Goal: Navigation & Orientation: Understand site structure

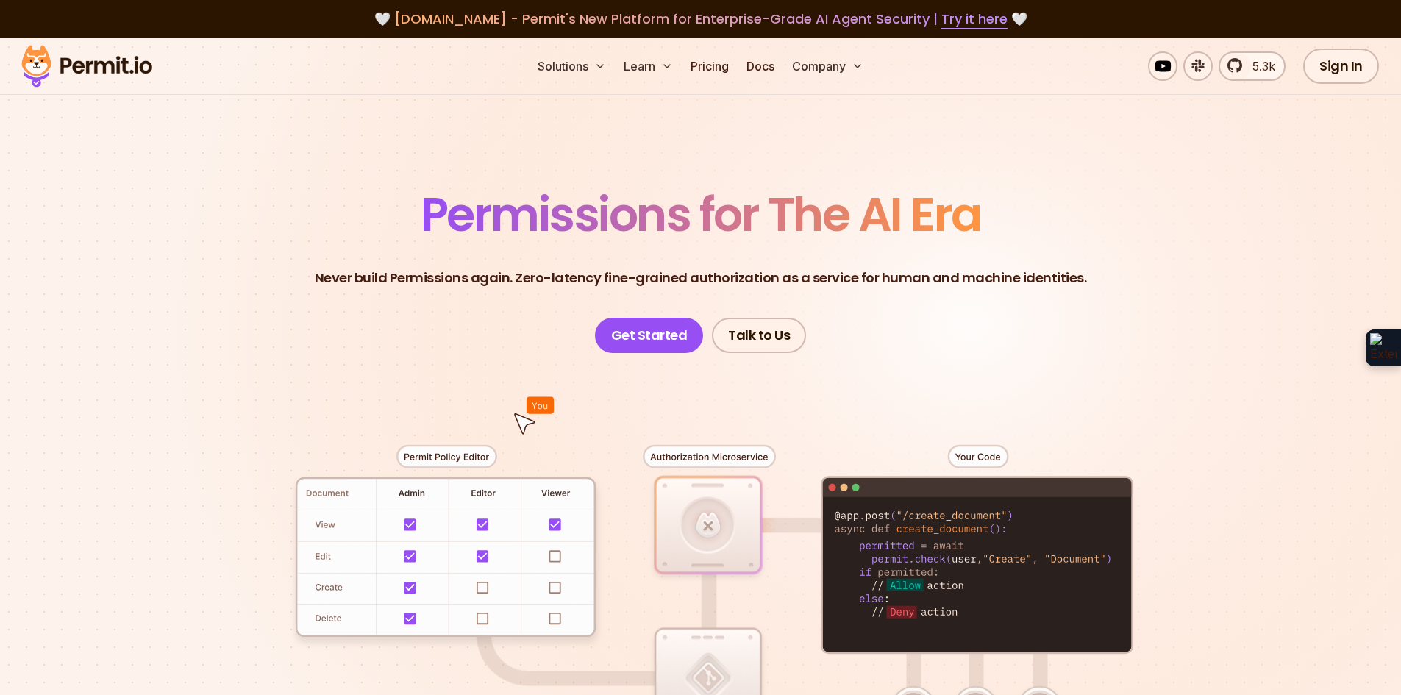
scroll to position [74, 0]
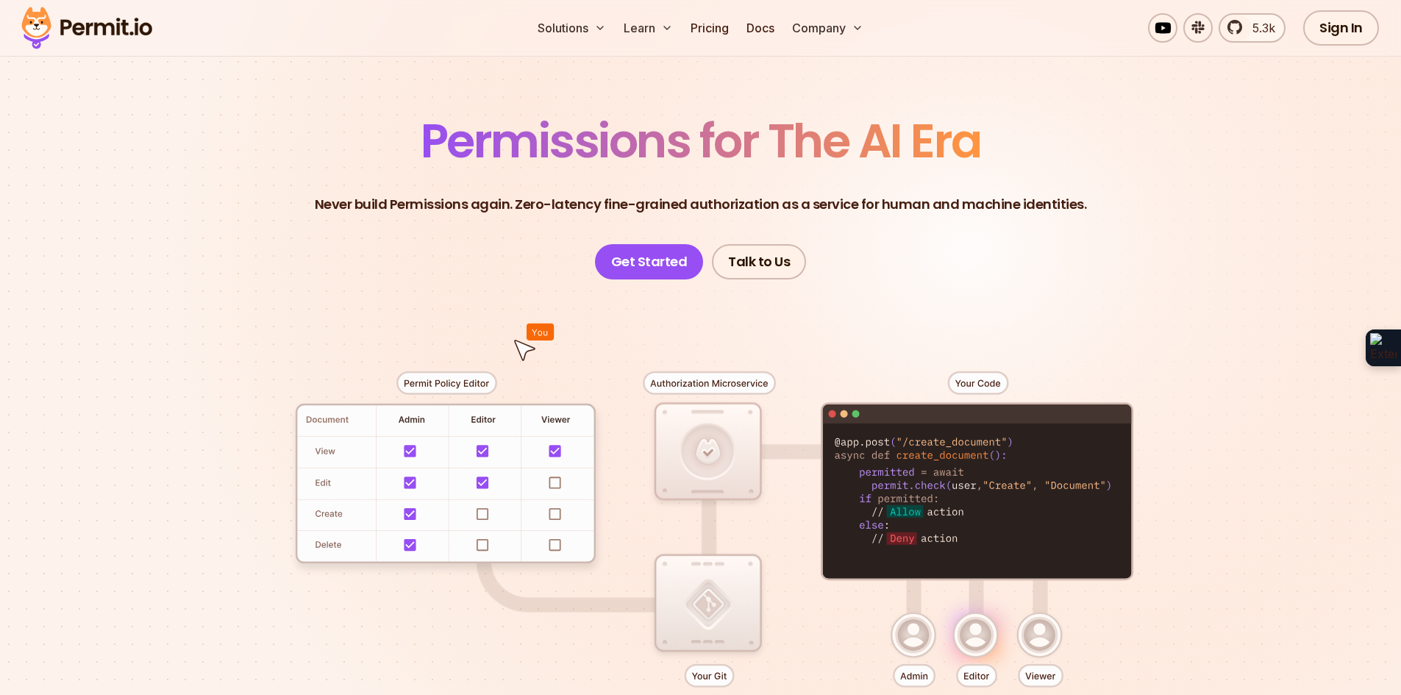
click at [556, 482] on div at bounding box center [701, 549] width 1030 height 541
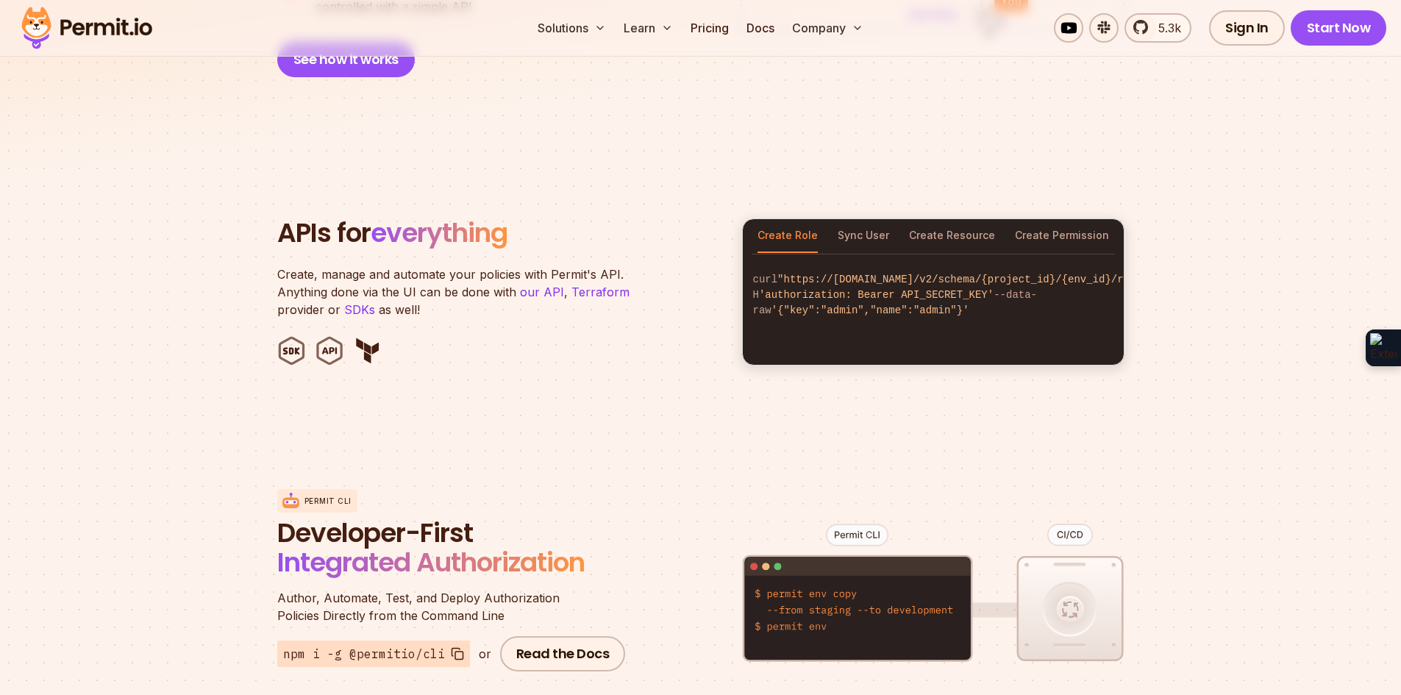
scroll to position [1618, 0]
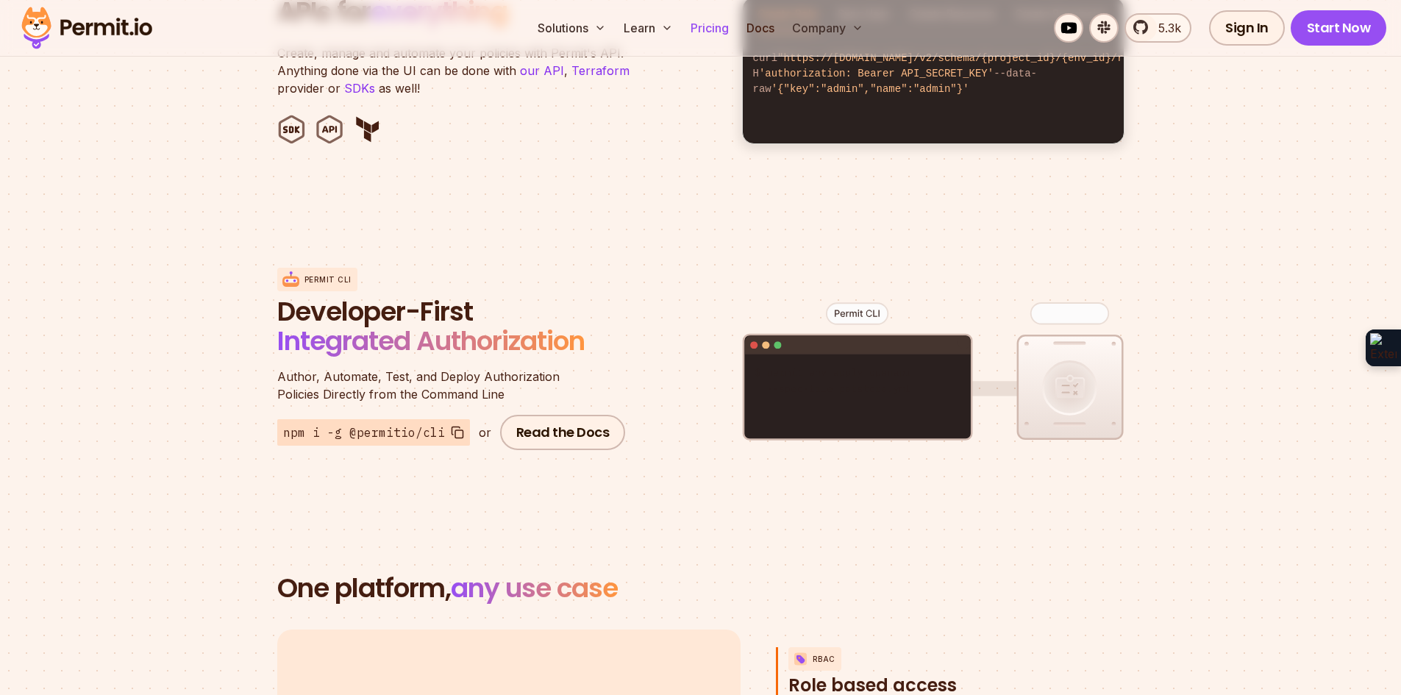
click at [710, 29] on link "Pricing" at bounding box center [710, 27] width 50 height 29
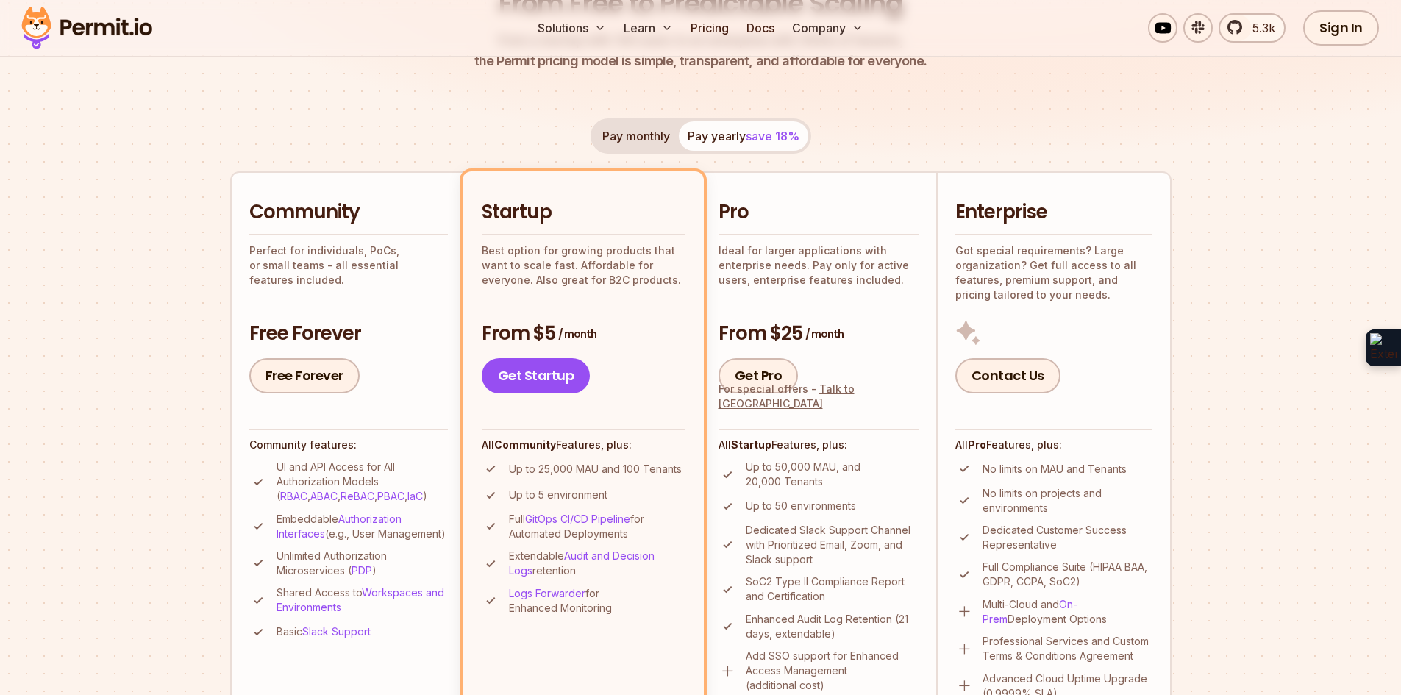
scroll to position [294, 0]
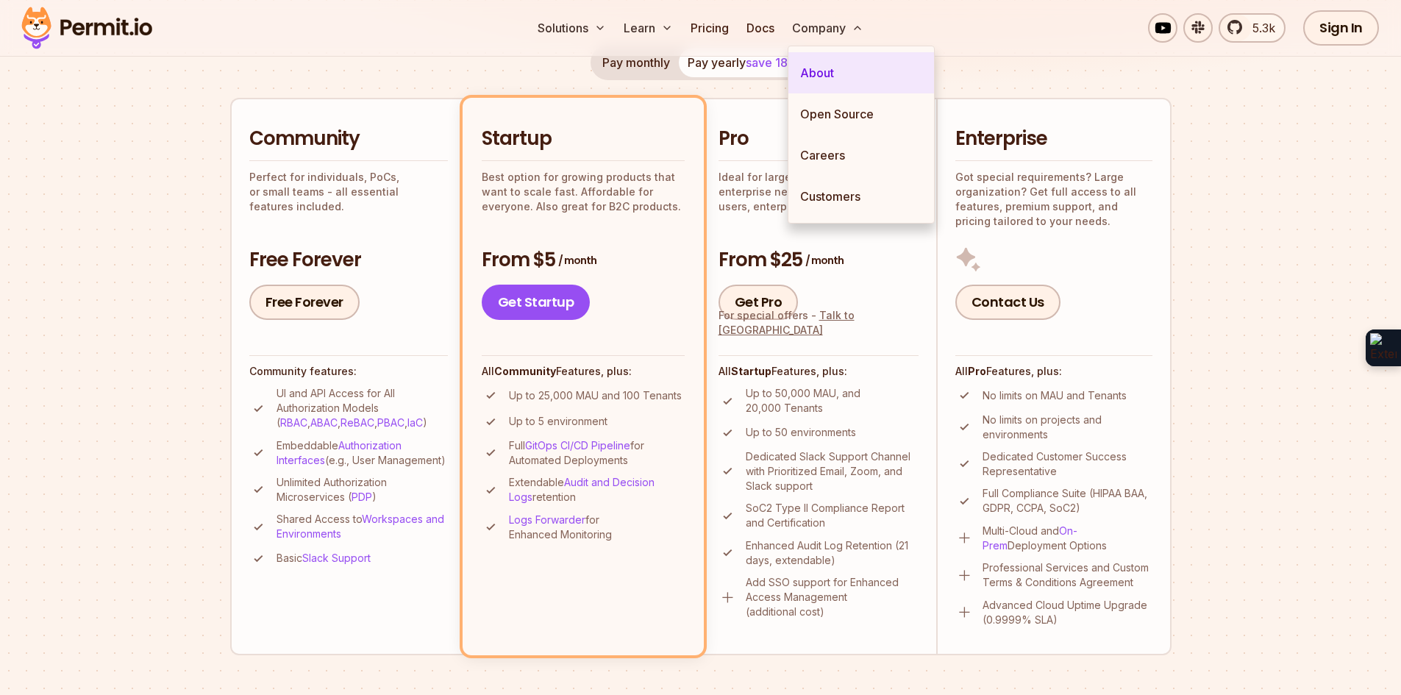
click at [833, 70] on link "About" at bounding box center [861, 72] width 146 height 41
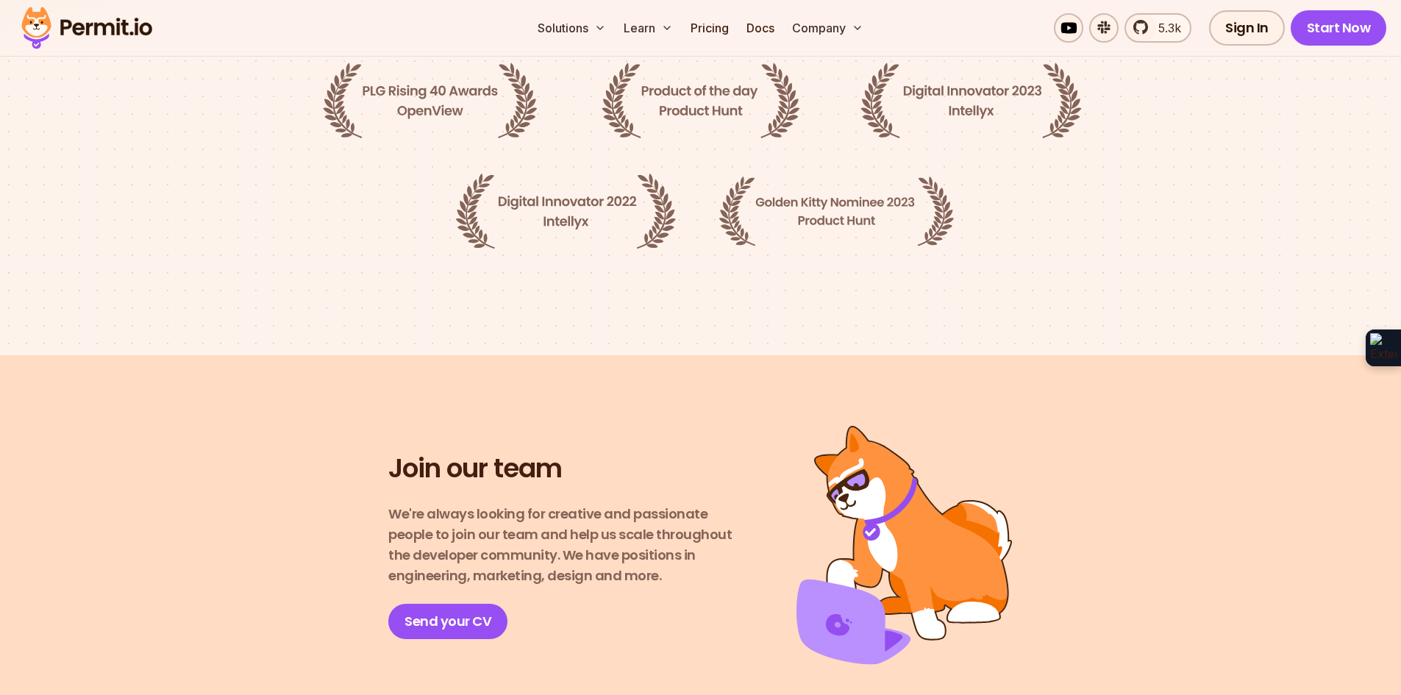
scroll to position [2354, 0]
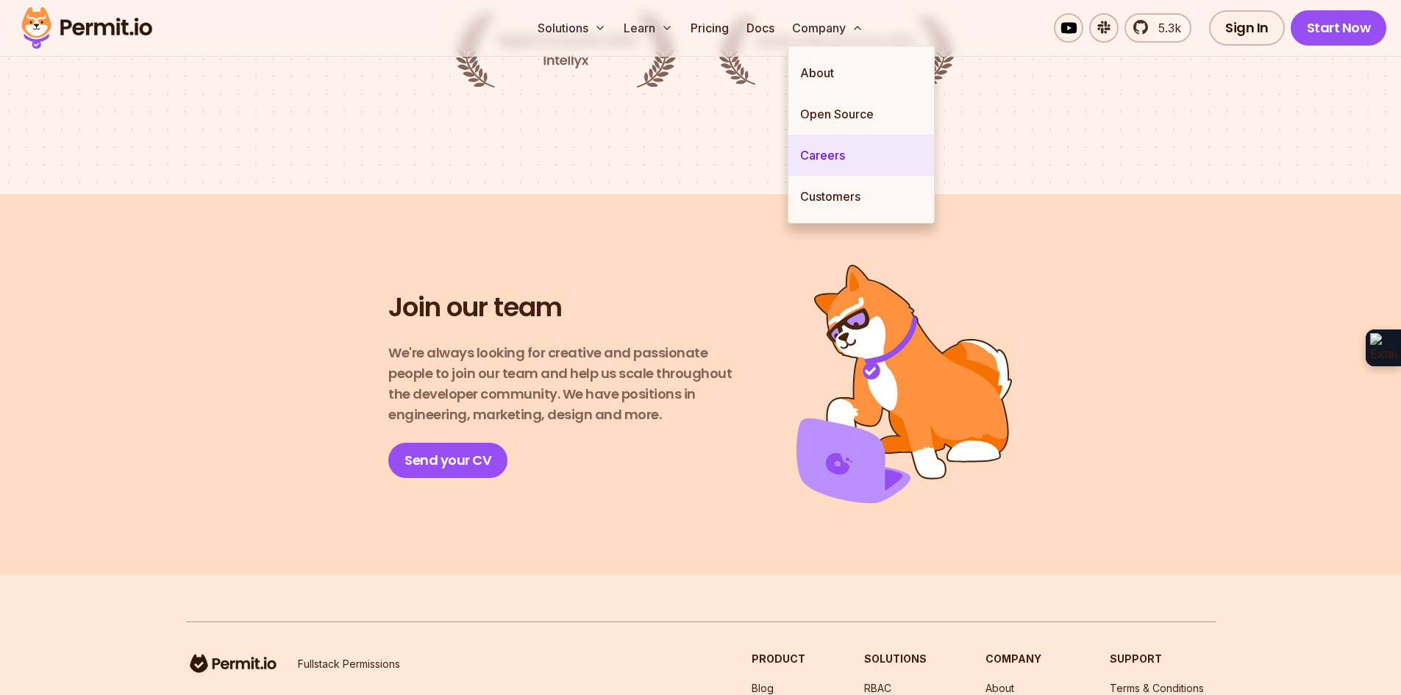
click at [844, 152] on link "Careers" at bounding box center [861, 155] width 146 height 41
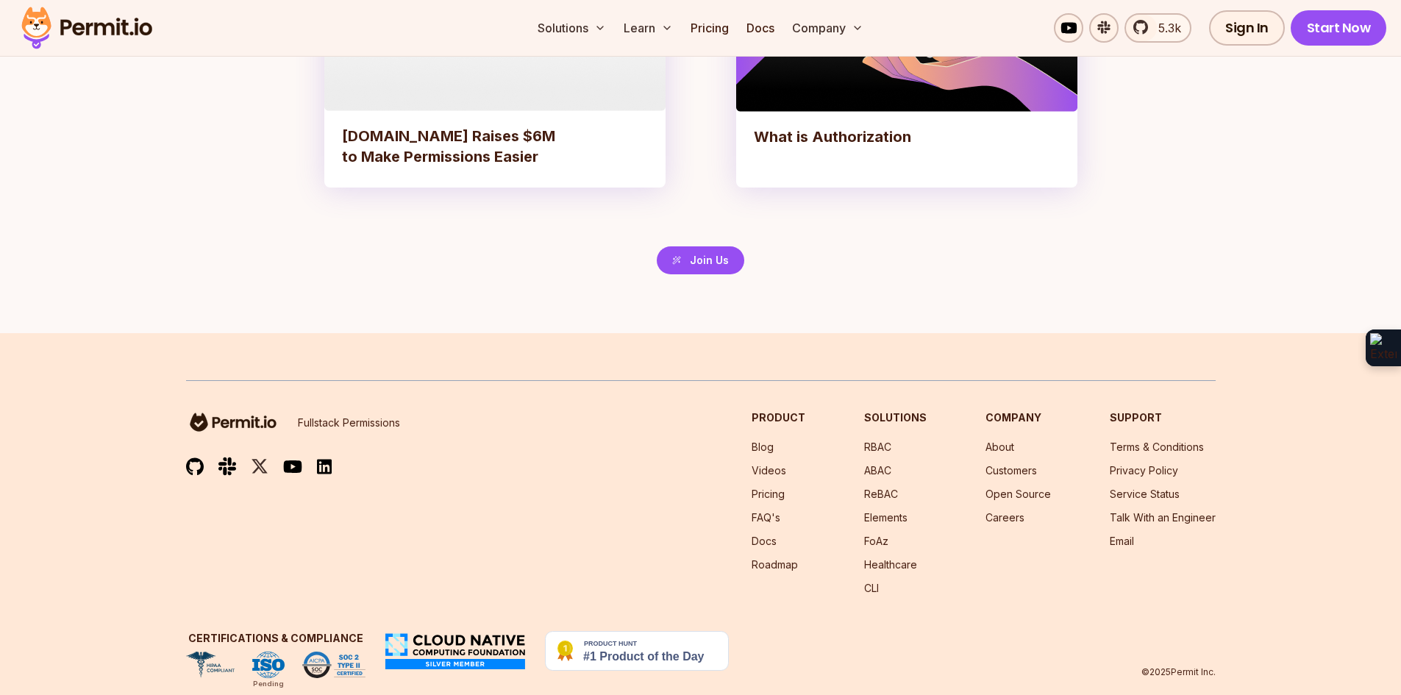
scroll to position [3413, 0]
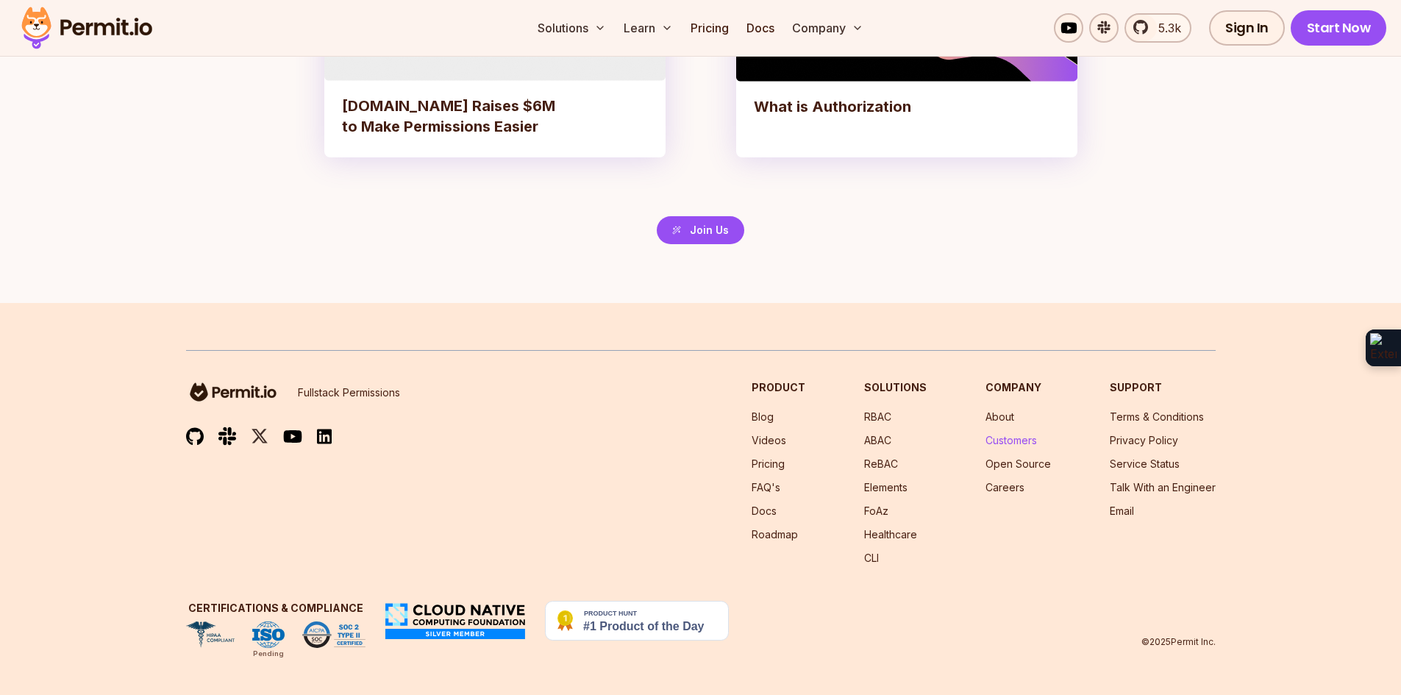
click at [1022, 441] on link "Customers" at bounding box center [1011, 440] width 51 height 13
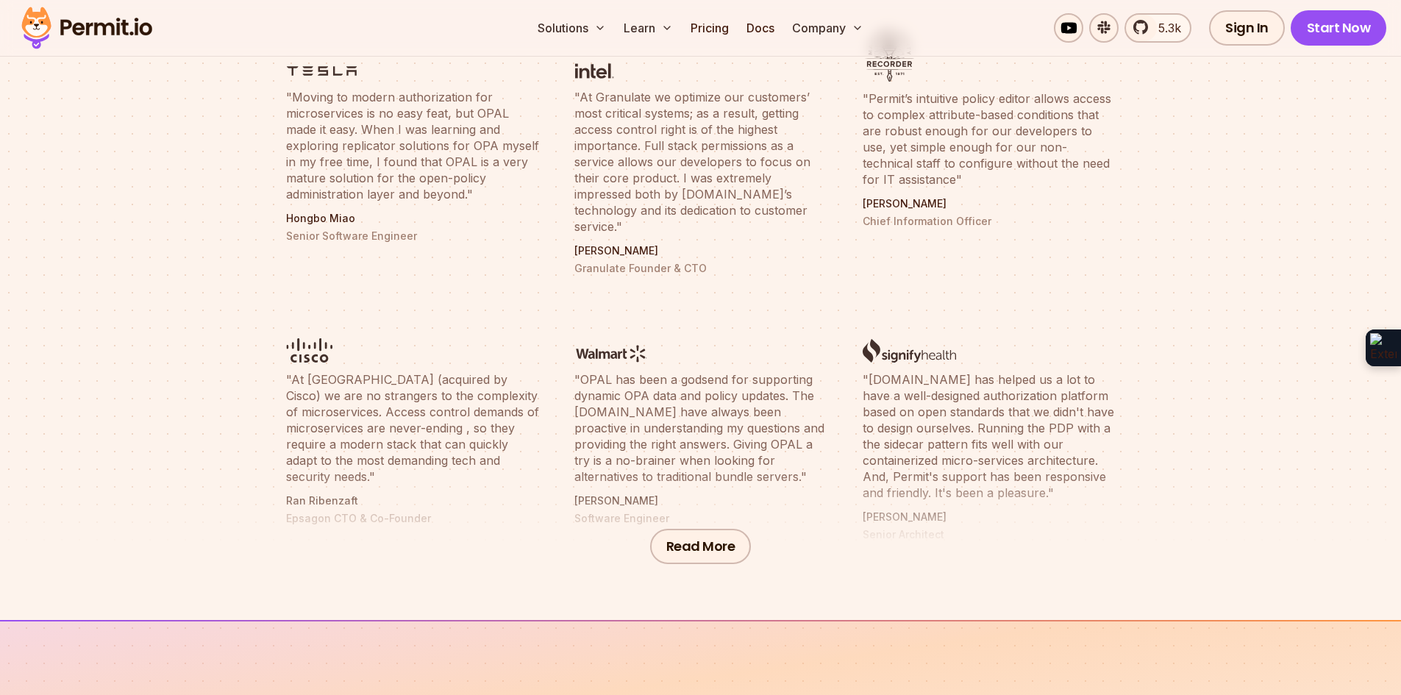
scroll to position [588, 0]
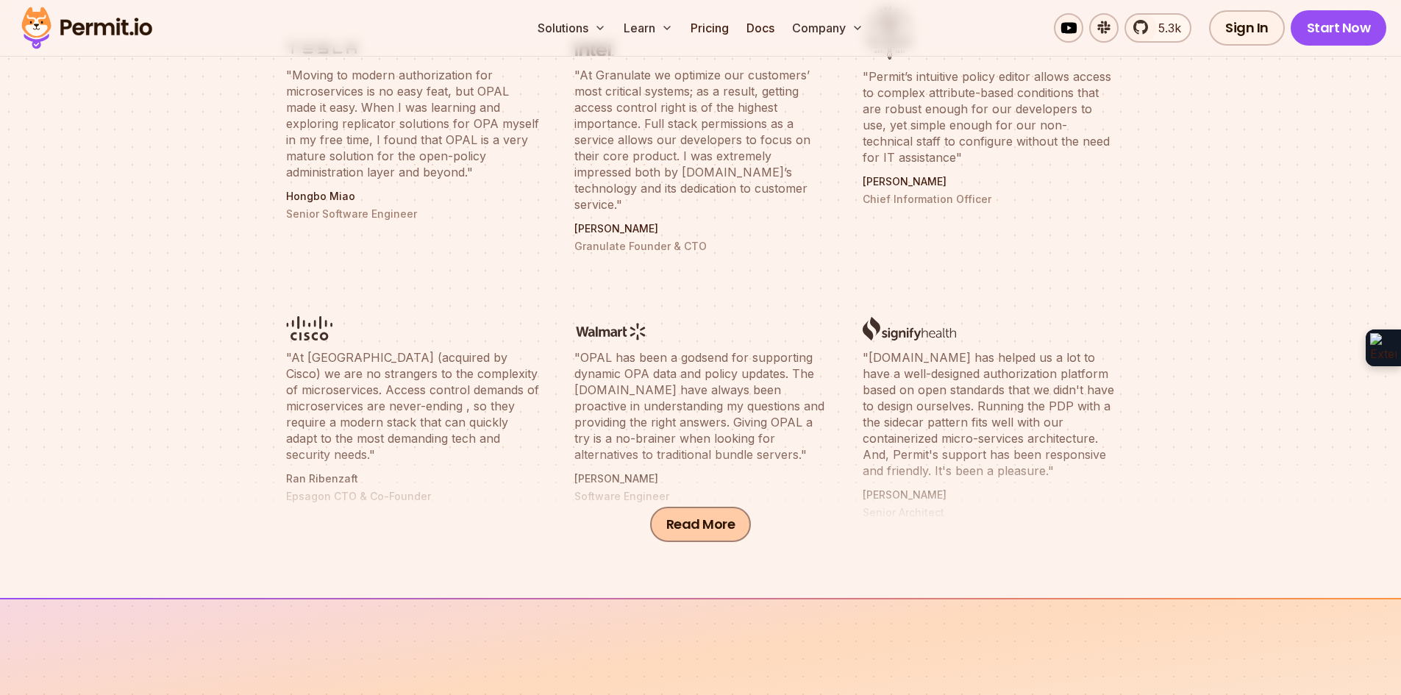
click at [699, 524] on button "Read More" at bounding box center [700, 524] width 101 height 35
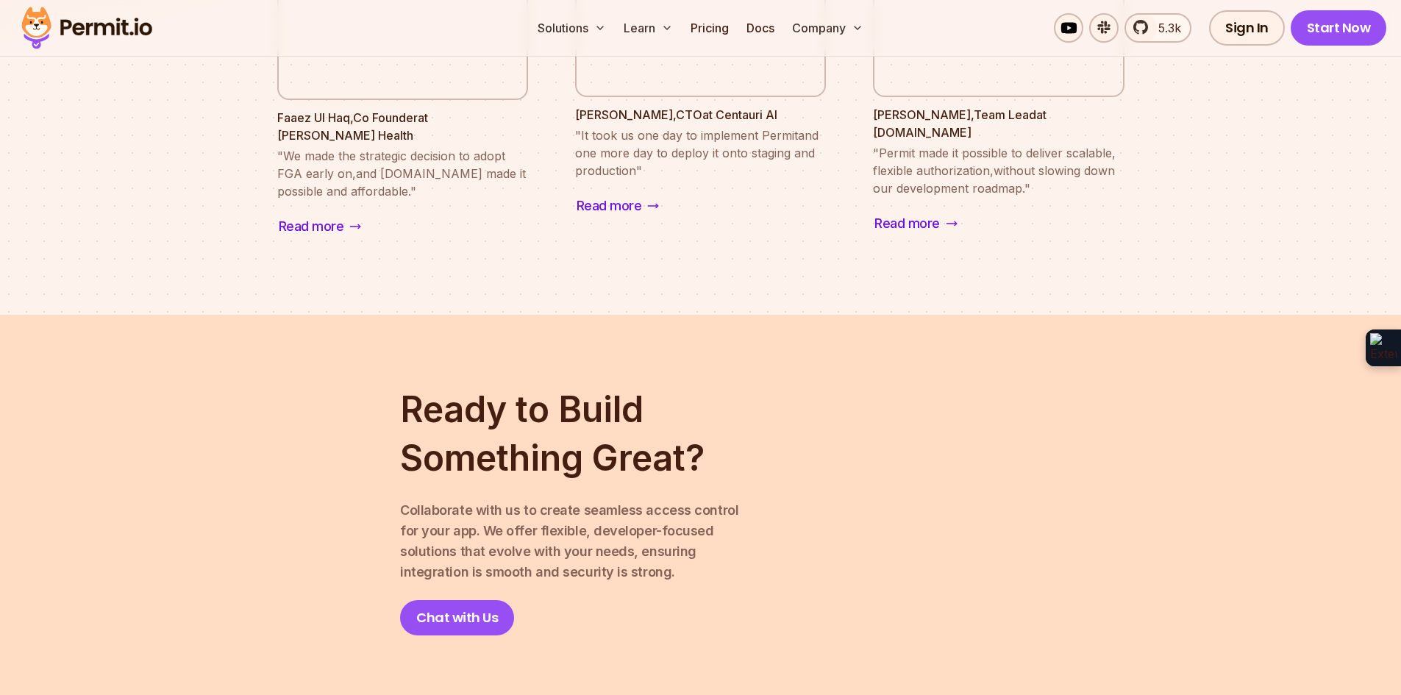
scroll to position [2427, 0]
